Goal: Task Accomplishment & Management: Manage account settings

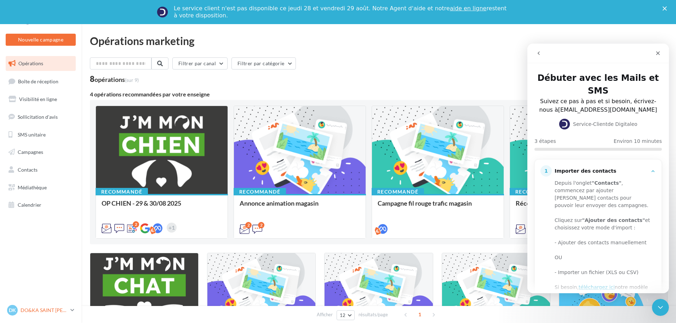
click at [49, 309] on p "DO&KA SAINT [PERSON_NAME]" at bounding box center [44, 309] width 47 height 7
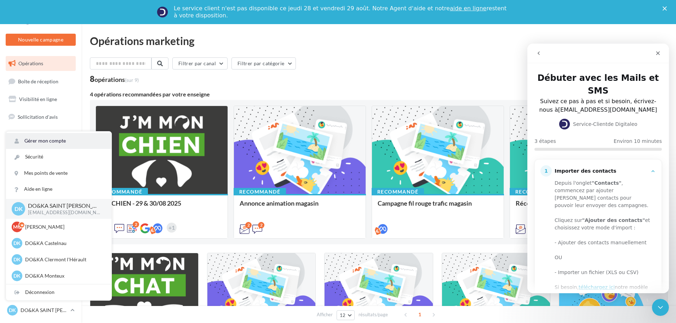
click at [68, 143] on link "Gérer mon compte" at bounding box center [59, 141] width 106 height 16
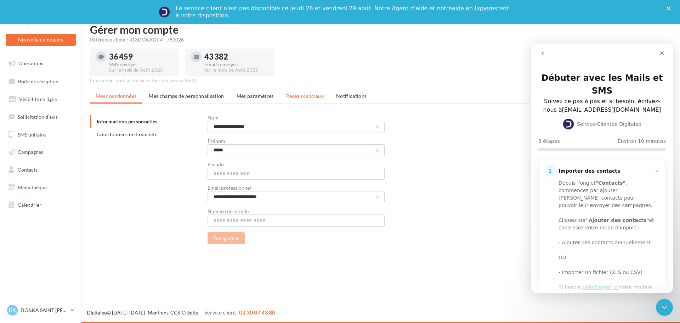
click at [294, 96] on span "Réseaux sociaux" at bounding box center [305, 96] width 38 height 6
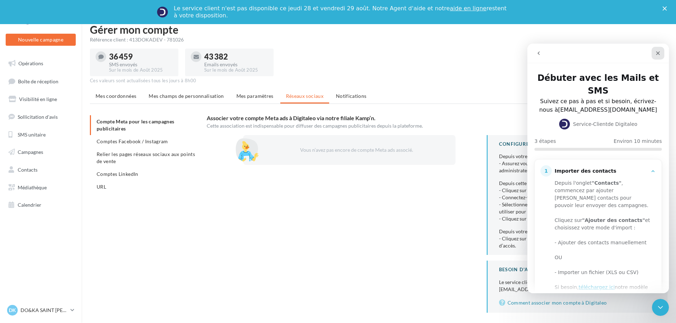
click at [660, 53] on icon "Fermer" at bounding box center [659, 53] width 6 height 6
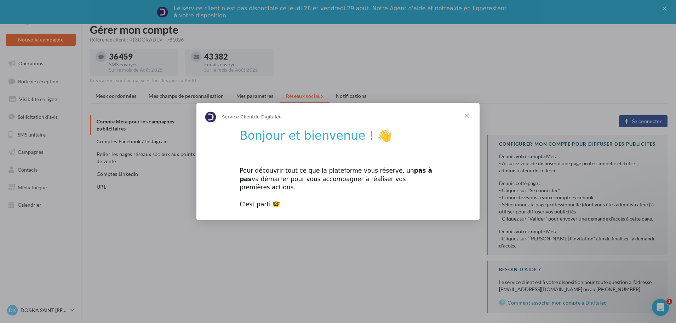
click at [467, 119] on span "Fermer" at bounding box center [467, 116] width 26 height 26
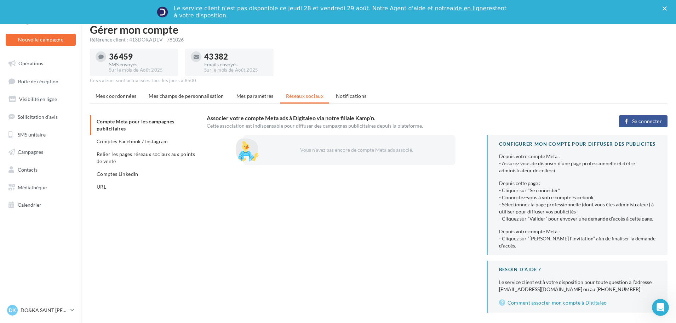
click at [639, 121] on span "Se connecter" at bounding box center [648, 121] width 30 height 6
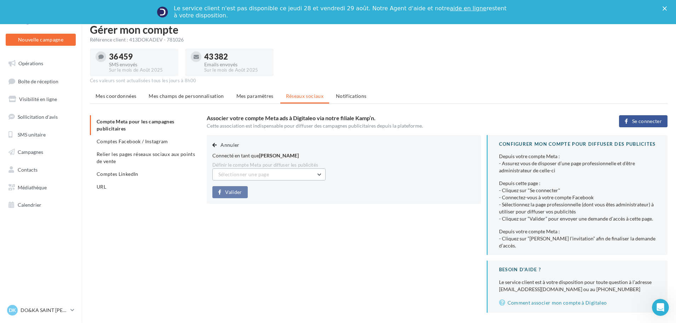
click at [273, 174] on button "Sélectionner une page" at bounding box center [269, 174] width 113 height 12
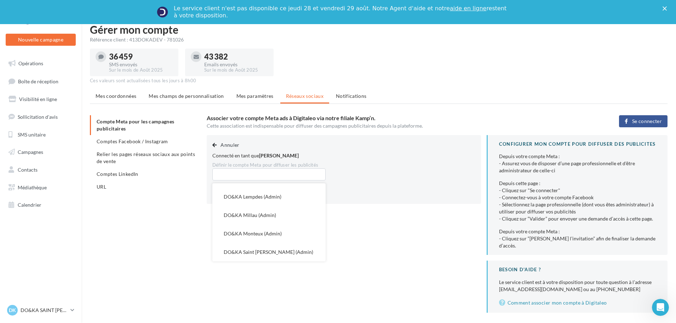
scroll to position [13, 0]
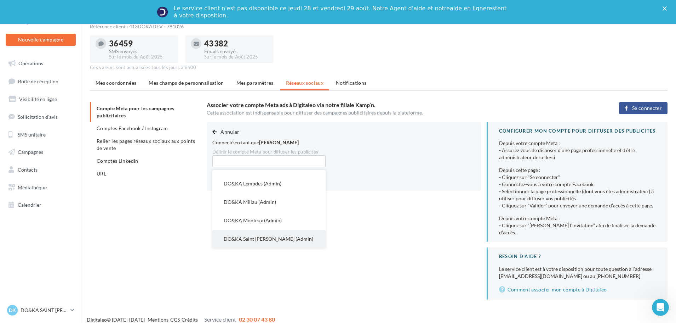
click at [284, 238] on span "DO&KA Saint [PERSON_NAME] (Admin)" at bounding box center [269, 239] width 90 height 6
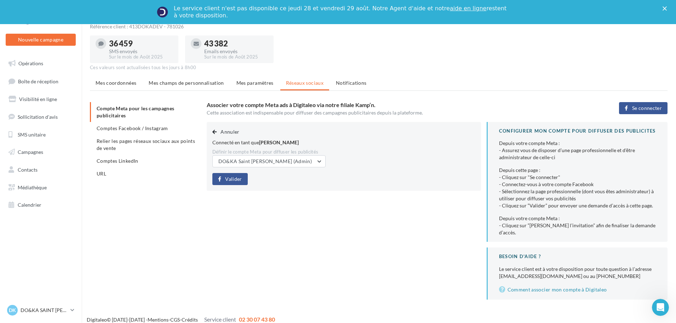
click at [235, 179] on span "Valider" at bounding box center [233, 179] width 17 height 6
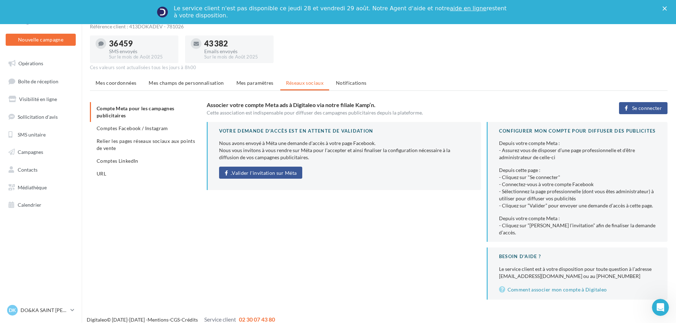
click at [279, 173] on span "Valider l'invitation sur Méta" at bounding box center [264, 173] width 65 height 6
